Goal: Task Accomplishment & Management: Use online tool/utility

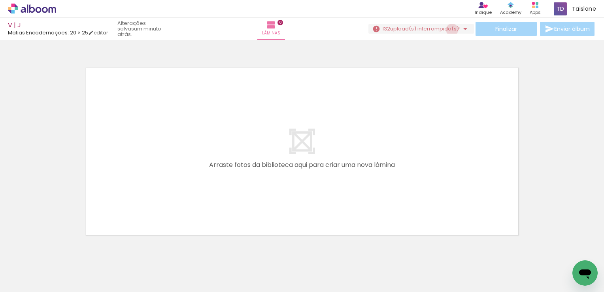
click at [449, 30] on span "upload(s) interrompido(s)!" at bounding box center [425, 29] width 70 height 8
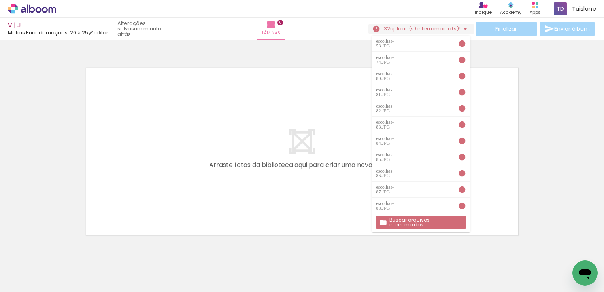
click at [0, 0] on slot "Buscar arquivos interrompidos" at bounding box center [0, 0] width 0 height 0
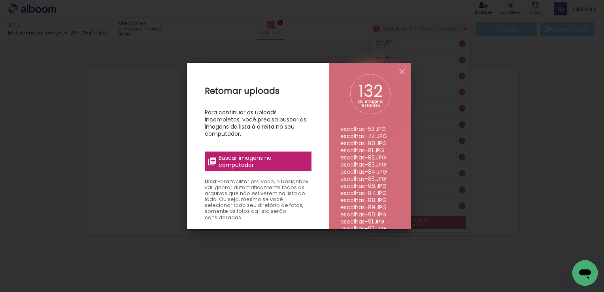
click at [270, 161] on span "Buscar imagens no computador" at bounding box center [263, 161] width 88 height 14
click at [0, 0] on input "file" at bounding box center [0, 0] width 0 height 0
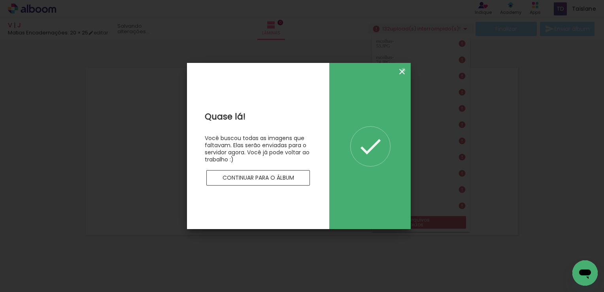
click at [404, 70] on iron-icon at bounding box center [401, 71] width 9 height 9
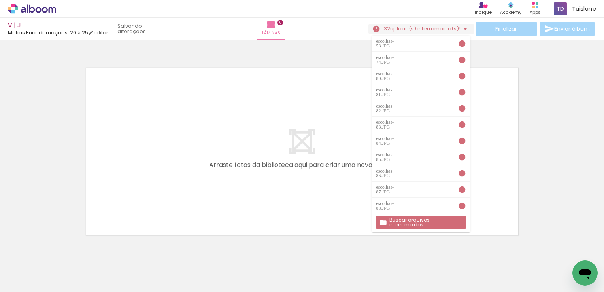
click at [48, 12] on icon at bounding box center [32, 9] width 48 height 10
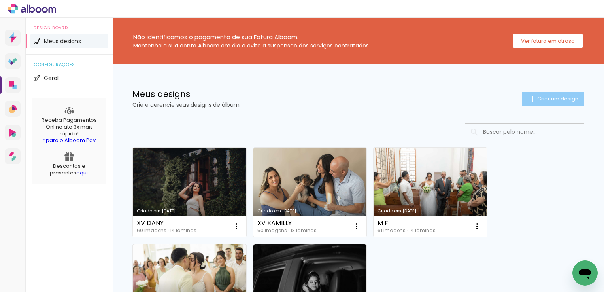
click at [561, 102] on paper-button "Criar um design" at bounding box center [553, 99] width 62 height 14
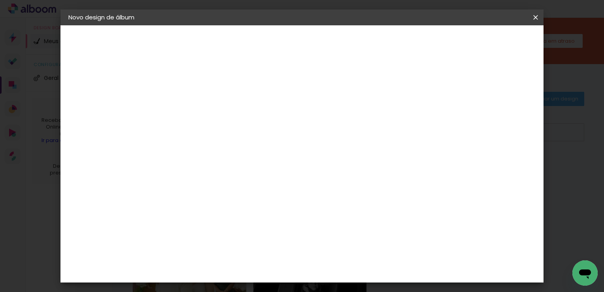
click at [198, 100] on input at bounding box center [198, 106] width 0 height 12
type input "v"
type input "V | J"
type paper-input "V | J"
click at [0, 0] on slot "Avançar" at bounding box center [0, 0] width 0 height 0
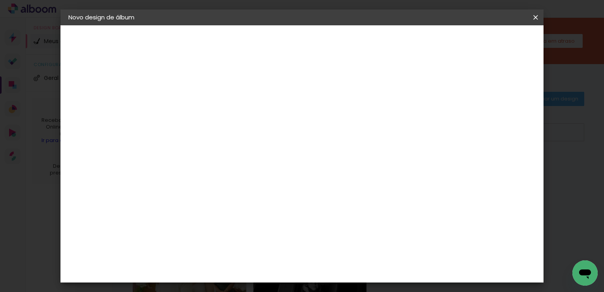
click at [253, 142] on paper-input-container at bounding box center [217, 151] width 85 height 18
type input "MAT"
type paper-input "MAT"
click at [241, 176] on div "Matias Encadernações" at bounding box center [216, 180] width 49 height 13
click at [0, 0] on slot "Avançar" at bounding box center [0, 0] width 0 height 0
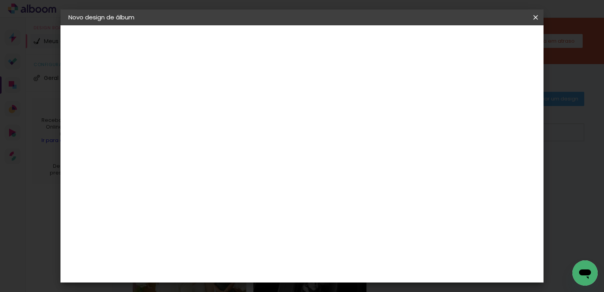
click at [228, 132] on input "text" at bounding box center [213, 138] width 31 height 12
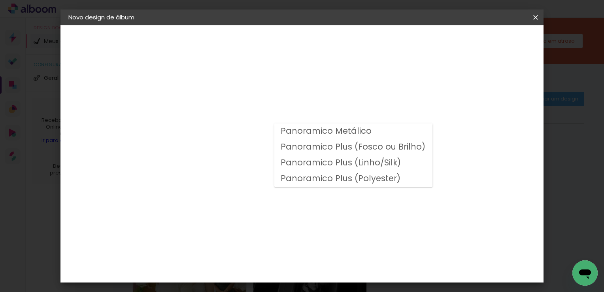
click at [0, 0] on slot "Panoramico Plus (Fosco ou Brilho)" at bounding box center [0, 0] width 0 height 0
type input "Panoramico Plus (Fosco ou Brilho)"
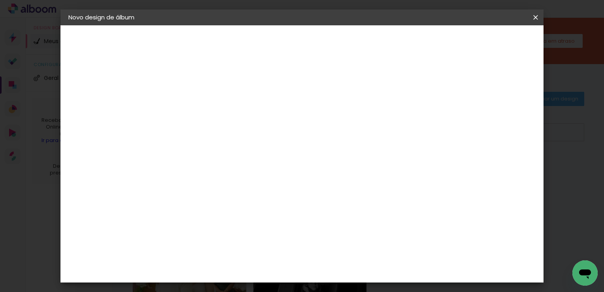
scroll to position [110, 0]
click at [251, 231] on span "20 × 25" at bounding box center [232, 241] width 37 height 21
click at [338, 43] on header "Modelo Escolha o modelo do álbum. Voltar Avançar" at bounding box center [250, 48] width 175 height 47
click at [0, 0] on slot "Avançar" at bounding box center [0, 0] width 0 height 0
type input "3"
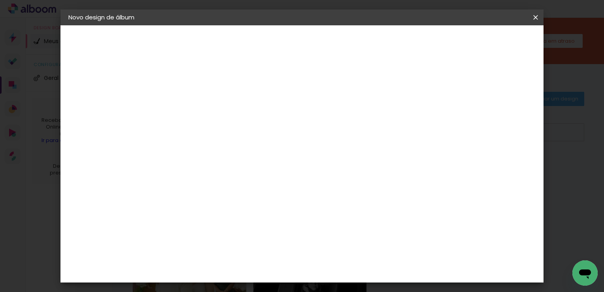
type paper-input "3"
click at [201, 83] on input "3" at bounding box center [191, 85] width 27 height 10
type input "2"
type paper-input "2"
click at [202, 87] on input "2" at bounding box center [191, 85] width 27 height 10
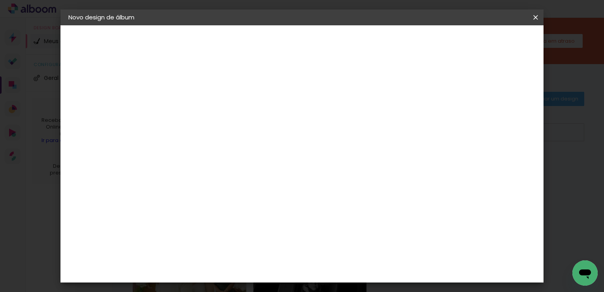
type input "1"
type paper-input "1"
click at [202, 87] on input "1" at bounding box center [191, 85] width 27 height 10
click at [480, 81] on div "Mostrar sangria" at bounding box center [467, 86] width 53 height 10
type paper-checkbox "on"
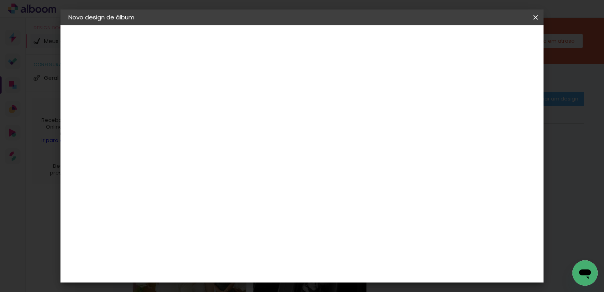
click at [486, 39] on span "Iniciar design" at bounding box center [468, 42] width 36 height 6
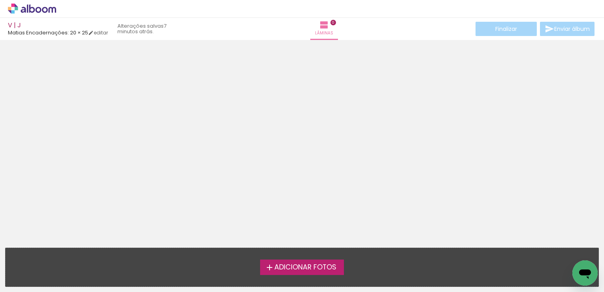
click at [285, 258] on div "Adicionar Fotos Solte suas fotos aqui..." at bounding box center [302, 267] width 593 height 38
click at [287, 270] on span "Adicionar Fotos" at bounding box center [305, 267] width 62 height 7
click at [0, 0] on input "file" at bounding box center [0, 0] width 0 height 0
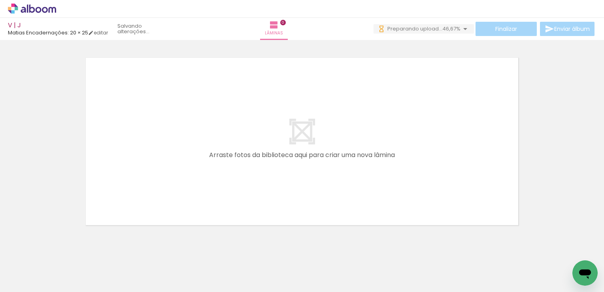
scroll to position [0, 4110]
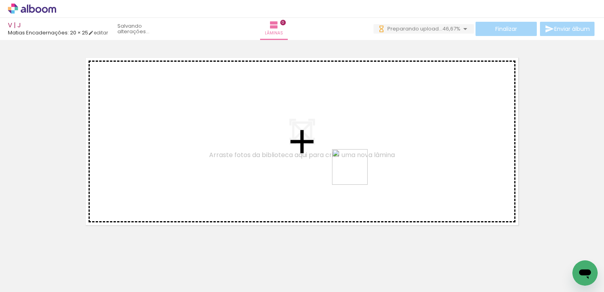
drag, startPoint x: 396, startPoint y: 269, endPoint x: 398, endPoint y: 262, distance: 7.6
click at [353, 165] on quentale-workspace at bounding box center [302, 146] width 604 height 292
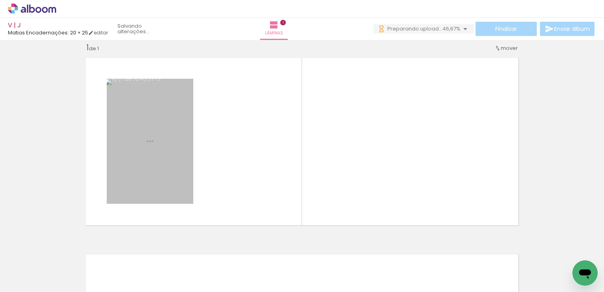
scroll to position [10, 0]
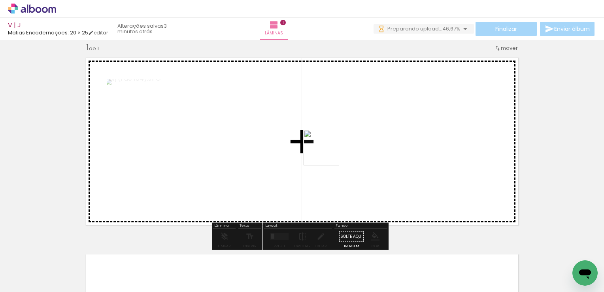
drag, startPoint x: 435, startPoint y: 268, endPoint x: 326, endPoint y: 153, distance: 158.2
click at [326, 153] on quentale-workspace at bounding box center [302, 146] width 604 height 292
drag, startPoint x: 404, startPoint y: 260, endPoint x: 356, endPoint y: 173, distance: 99.0
click at [356, 173] on quentale-workspace at bounding box center [302, 146] width 604 height 292
drag, startPoint x: 490, startPoint y: 276, endPoint x: 454, endPoint y: 188, distance: 95.3
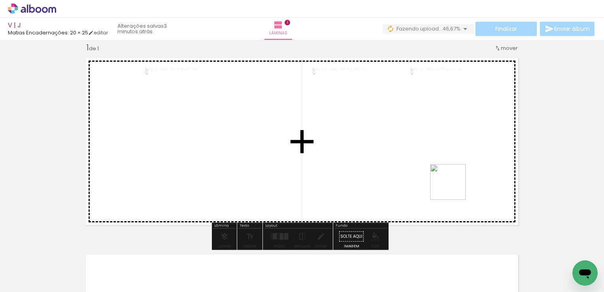
click at [454, 188] on quentale-workspace at bounding box center [302, 146] width 604 height 292
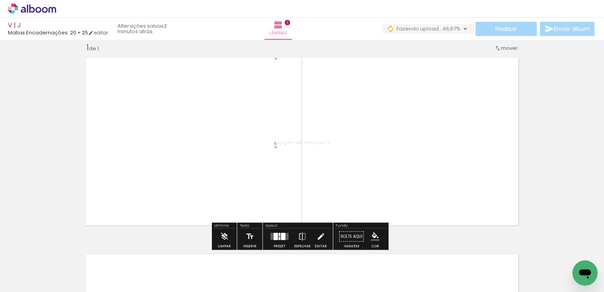
scroll to position [0, 0]
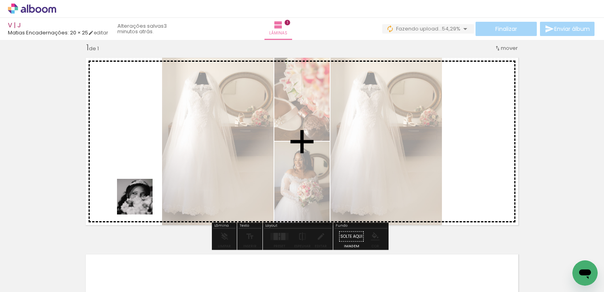
drag, startPoint x: 92, startPoint y: 266, endPoint x: 189, endPoint y: 166, distance: 138.9
click at [189, 166] on quentale-workspace at bounding box center [302, 146] width 604 height 292
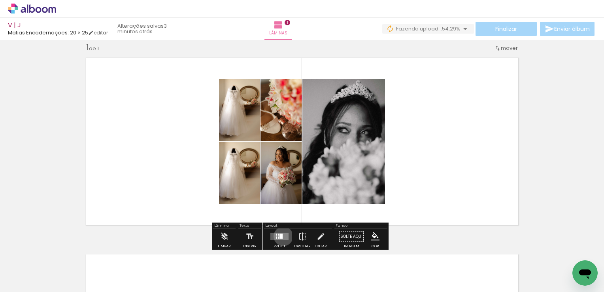
click at [281, 236] on quentale-layouter at bounding box center [279, 236] width 18 height 7
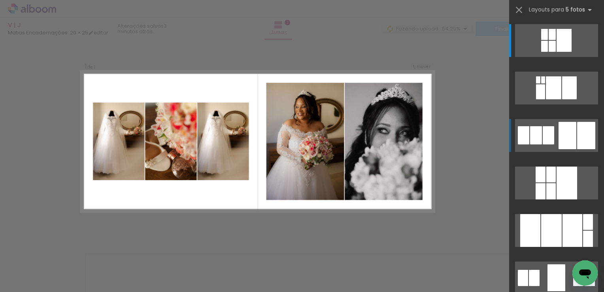
click at [562, 131] on div at bounding box center [567, 135] width 18 height 27
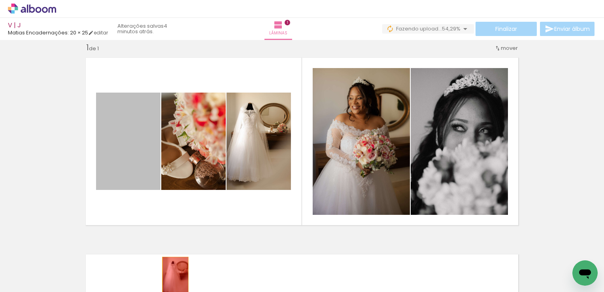
drag, startPoint x: 131, startPoint y: 154, endPoint x: 172, endPoint y: 276, distance: 128.6
click at [172, 276] on quentale-workspace at bounding box center [302, 146] width 604 height 292
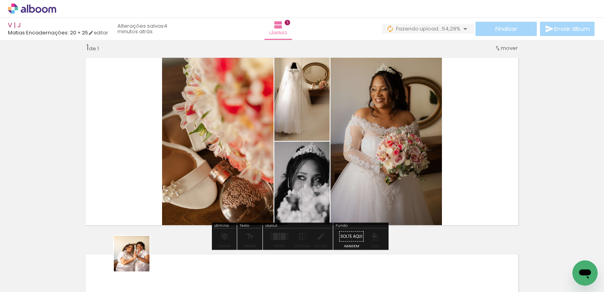
drag, startPoint x: 136, startPoint y: 266, endPoint x: 140, endPoint y: 208, distance: 57.9
click at [140, 204] on quentale-workspace at bounding box center [302, 146] width 604 height 292
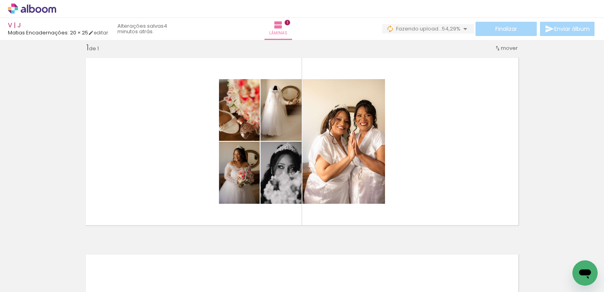
scroll to position [0, 4110]
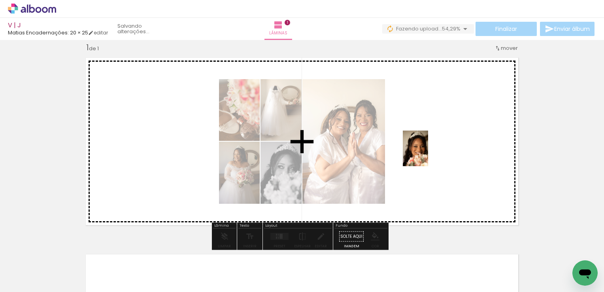
drag, startPoint x: 367, startPoint y: 253, endPoint x: 428, endPoint y: 149, distance: 120.8
click at [428, 149] on quentale-workspace at bounding box center [302, 146] width 604 height 292
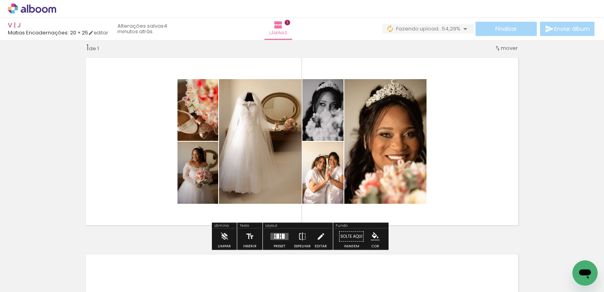
click at [288, 235] on paper-button "Preset" at bounding box center [279, 238] width 25 height 20
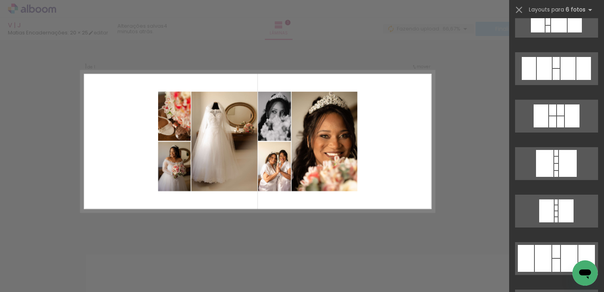
scroll to position [1963, 0]
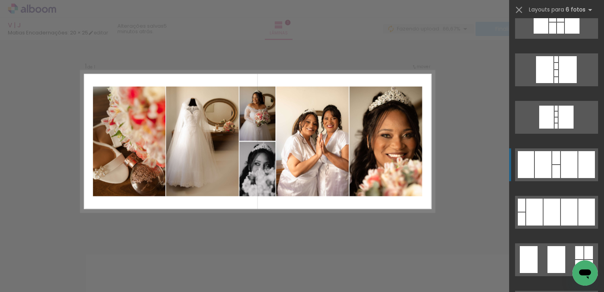
click at [568, 160] on div at bounding box center [569, 164] width 17 height 27
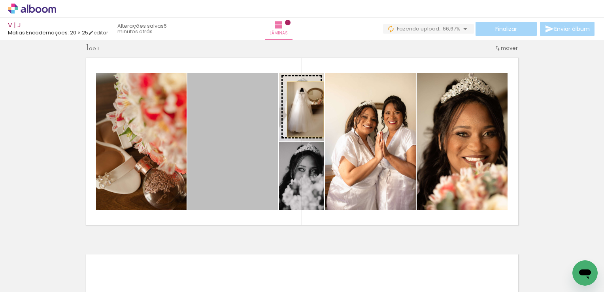
drag, startPoint x: 235, startPoint y: 129, endPoint x: 302, endPoint y: 109, distance: 70.4
click at [0, 0] on slot at bounding box center [0, 0] width 0 height 0
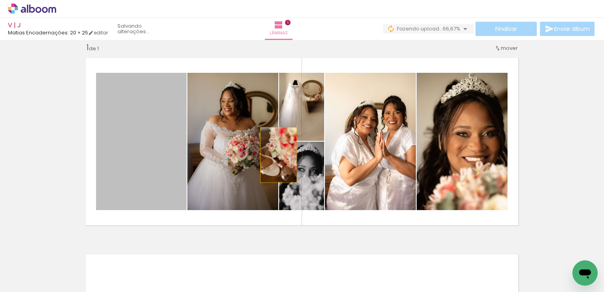
drag, startPoint x: 163, startPoint y: 142, endPoint x: 275, endPoint y: 155, distance: 113.0
click at [275, 155] on quentale-layouter at bounding box center [302, 141] width 442 height 177
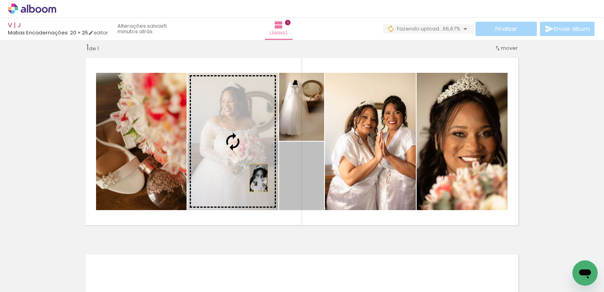
drag, startPoint x: 309, startPoint y: 187, endPoint x: 194, endPoint y: 164, distance: 117.5
click at [0, 0] on slot at bounding box center [0, 0] width 0 height 0
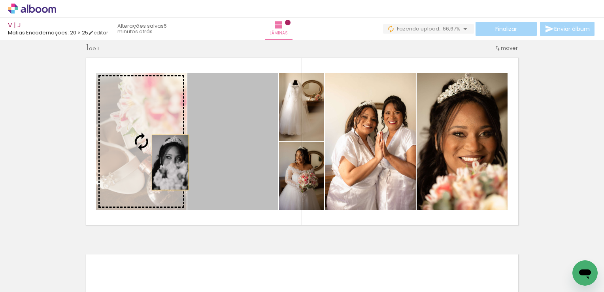
drag, startPoint x: 242, startPoint y: 175, endPoint x: 167, endPoint y: 162, distance: 75.8
click at [0, 0] on slot at bounding box center [0, 0] width 0 height 0
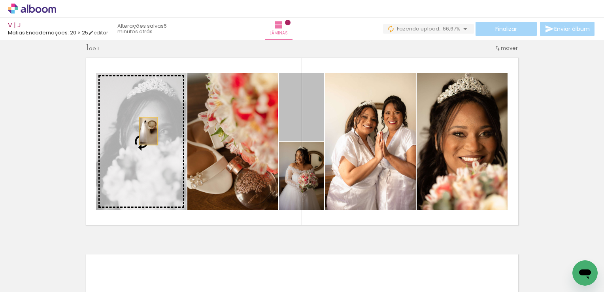
drag, startPoint x: 294, startPoint y: 123, endPoint x: 145, endPoint y: 131, distance: 148.8
click at [0, 0] on slot at bounding box center [0, 0] width 0 height 0
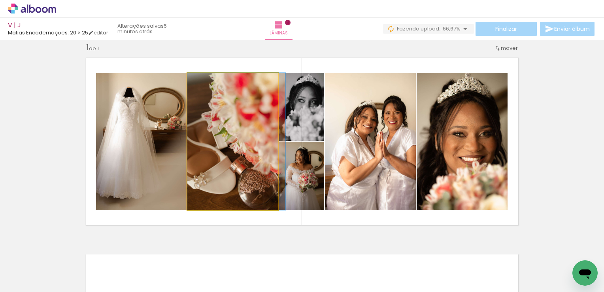
drag, startPoint x: 235, startPoint y: 147, endPoint x: 248, endPoint y: 147, distance: 13.0
